Goal: Navigation & Orientation: Find specific page/section

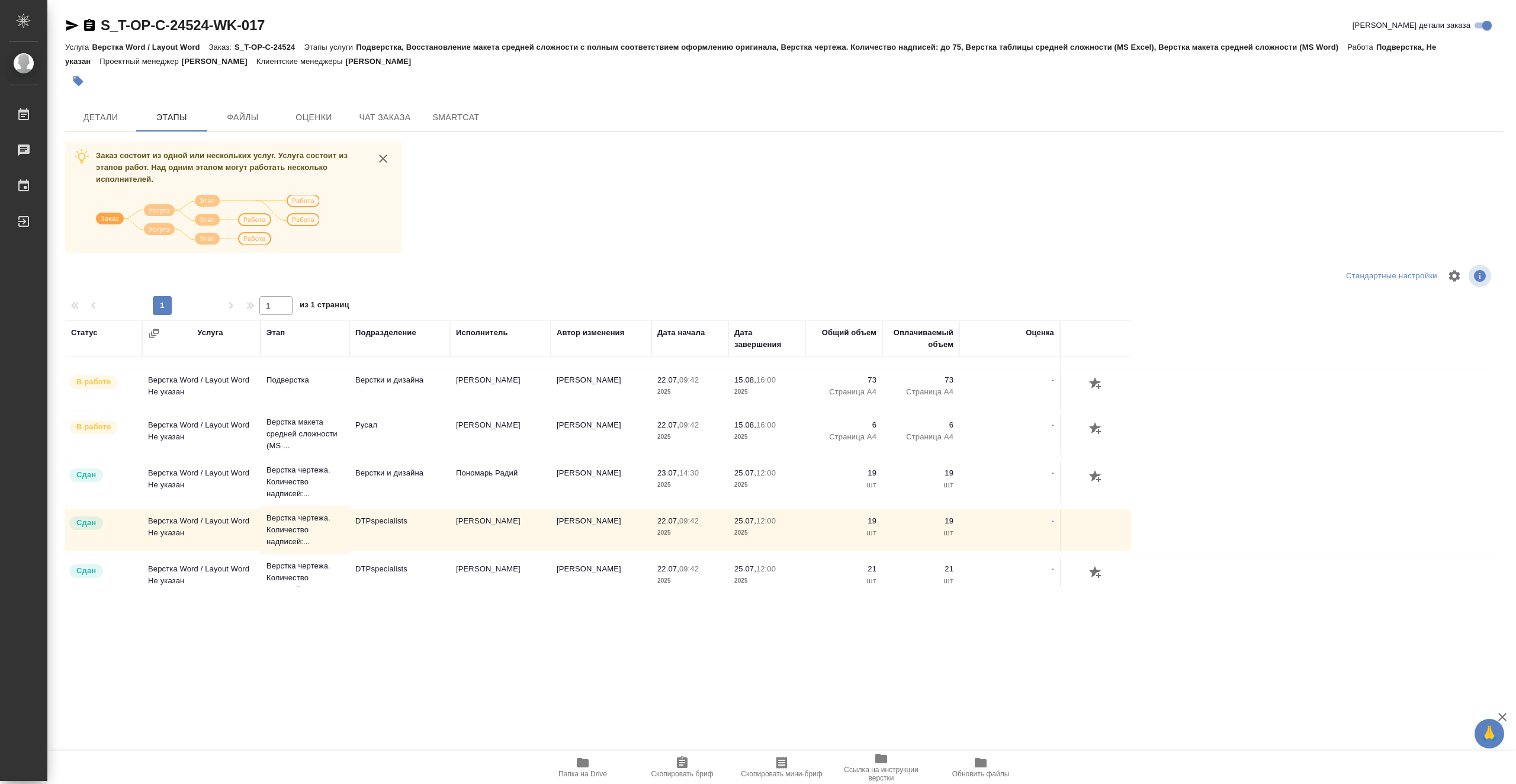
scroll to position [119, 0]
